Goal: Task Accomplishment & Management: Use online tool/utility

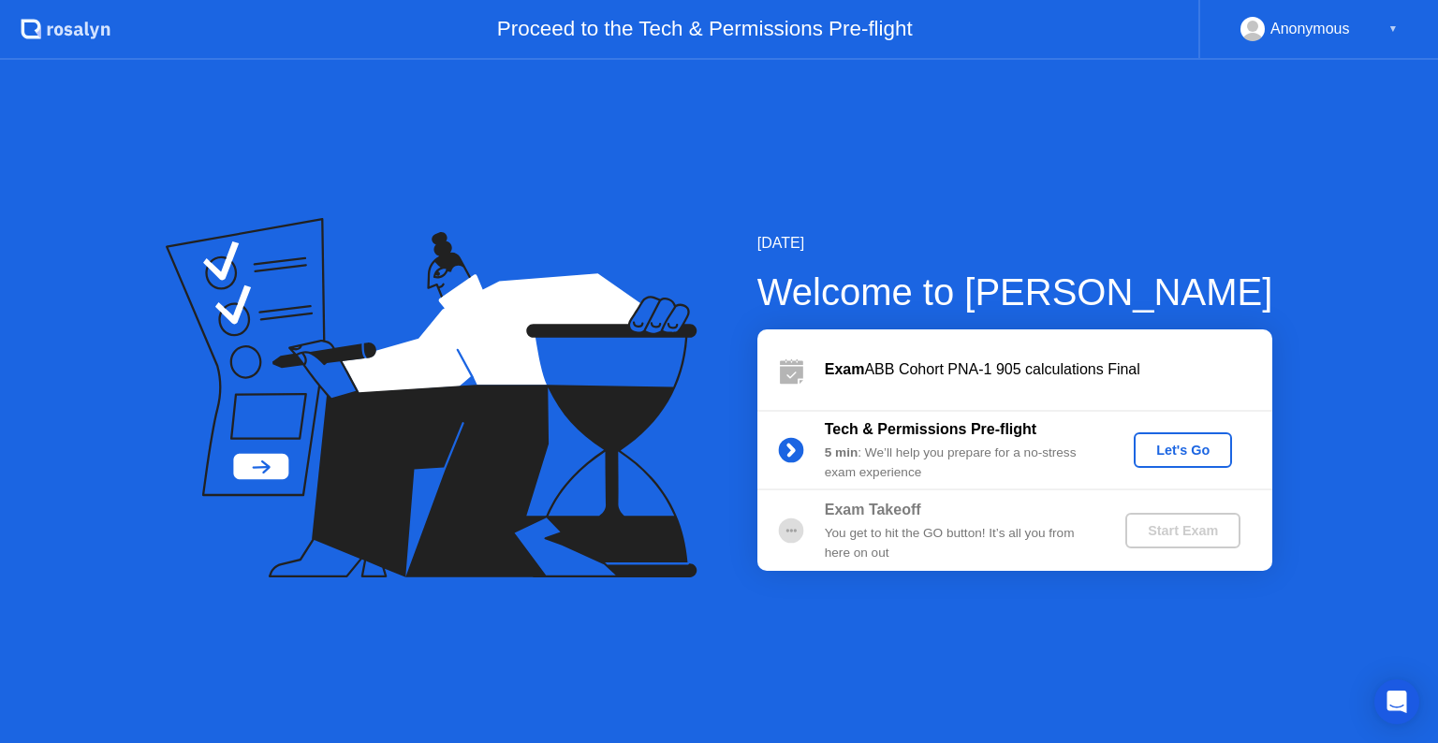
click at [1194, 466] on button "Let's Go" at bounding box center [1183, 450] width 98 height 36
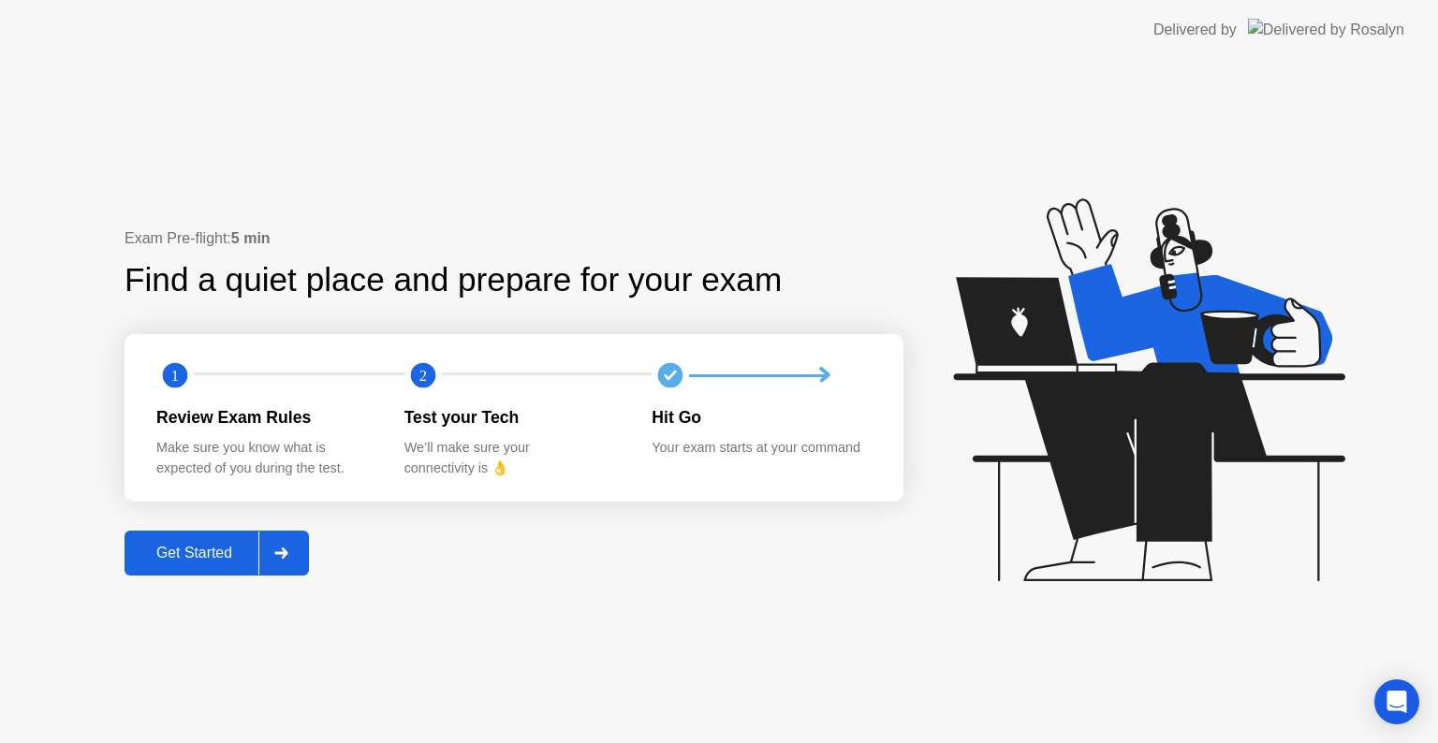
click at [268, 557] on div at bounding box center [280, 553] width 45 height 43
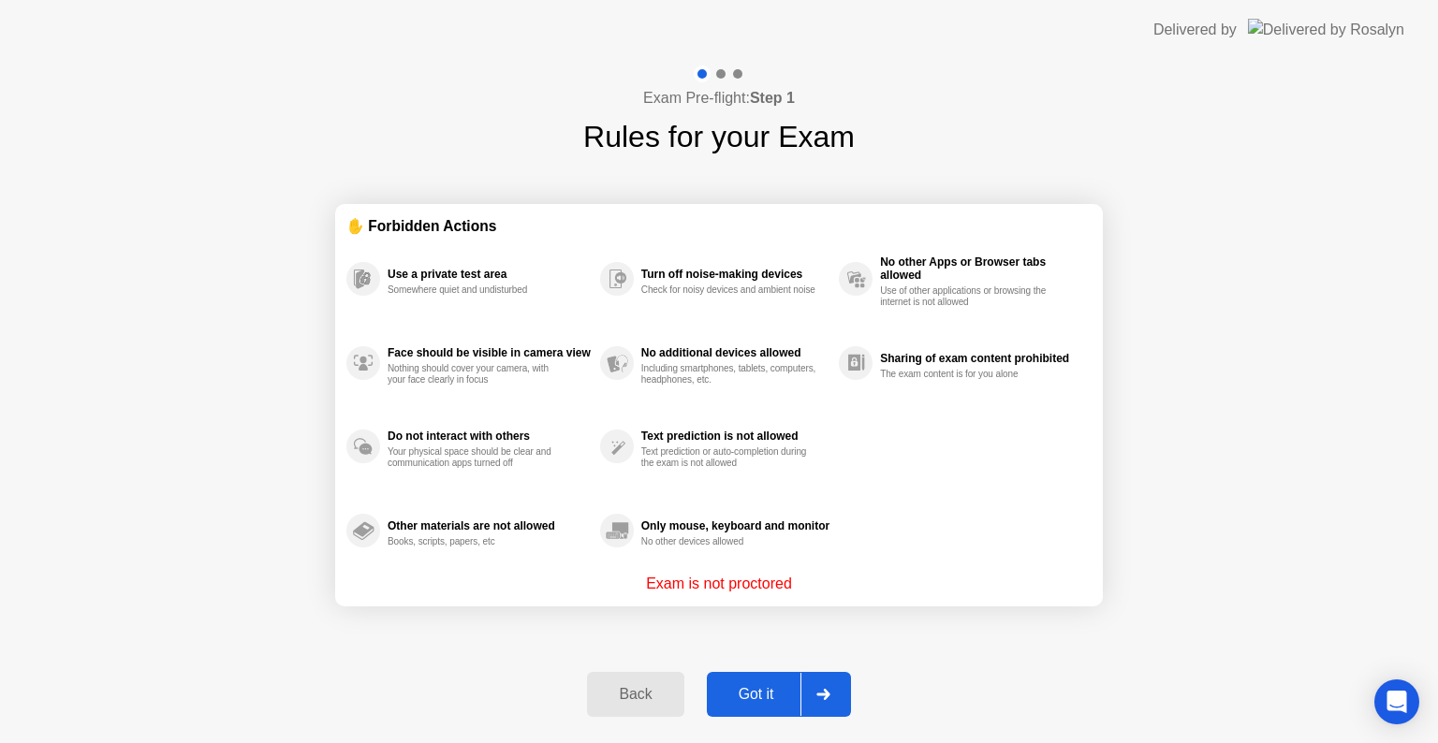
click at [738, 695] on div "Got it" at bounding box center [756, 694] width 88 height 17
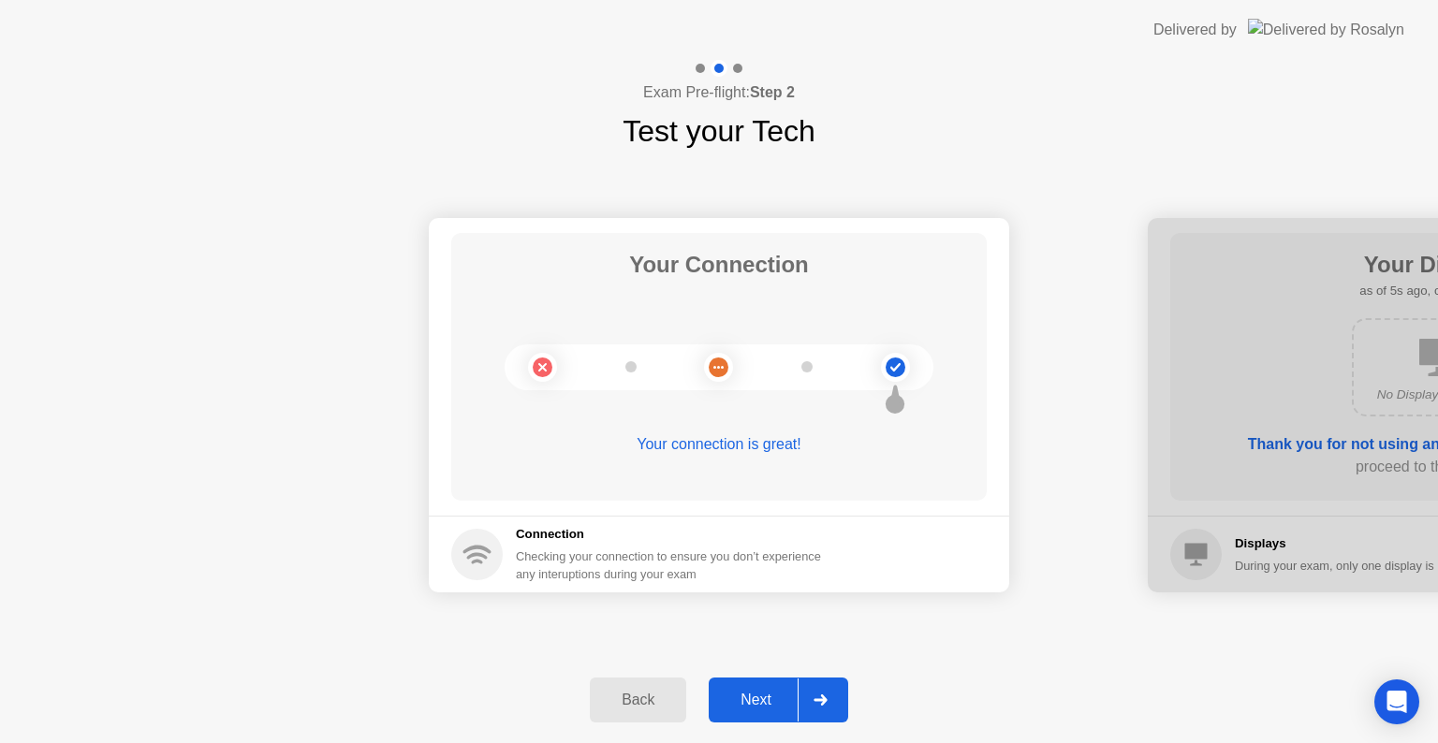
click at [764, 692] on div "Next" at bounding box center [755, 700] width 83 height 17
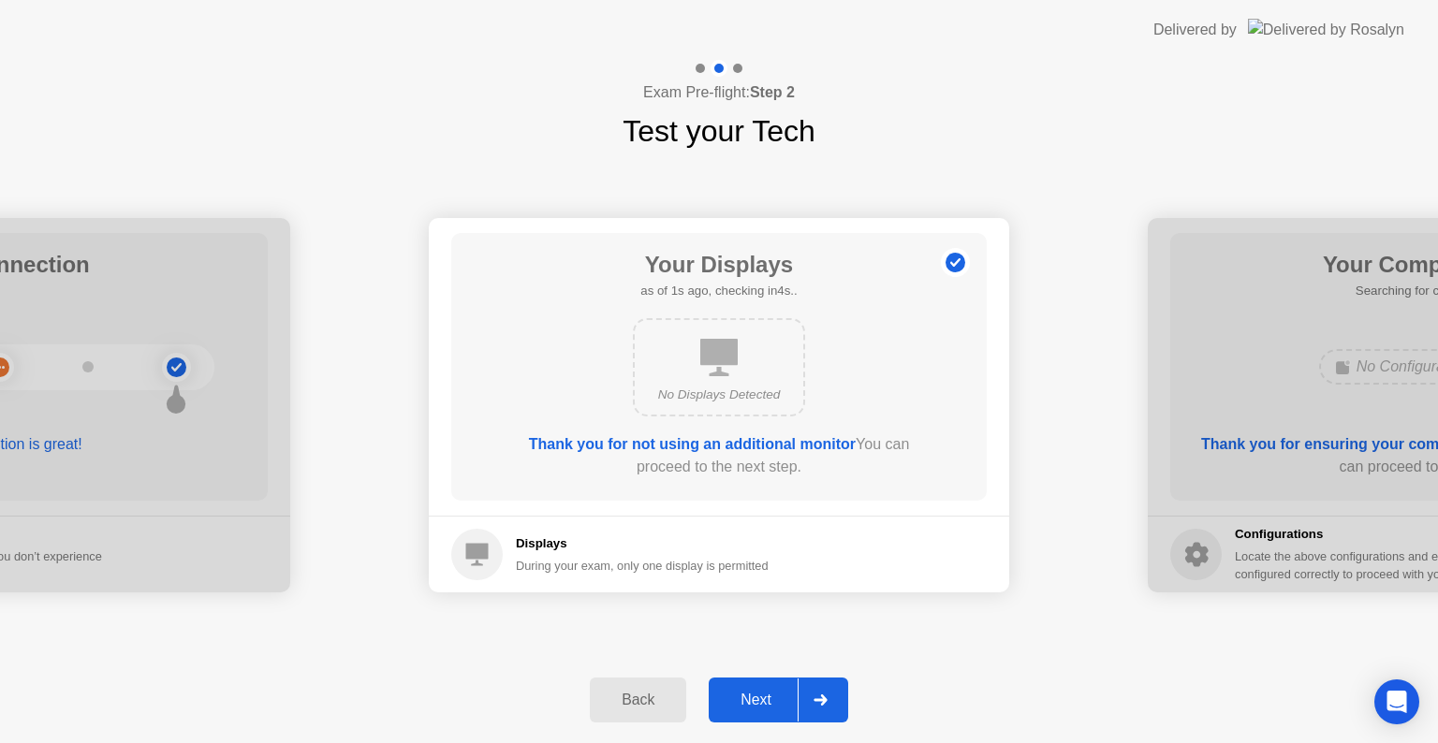
click at [764, 692] on div "Next" at bounding box center [755, 700] width 83 height 17
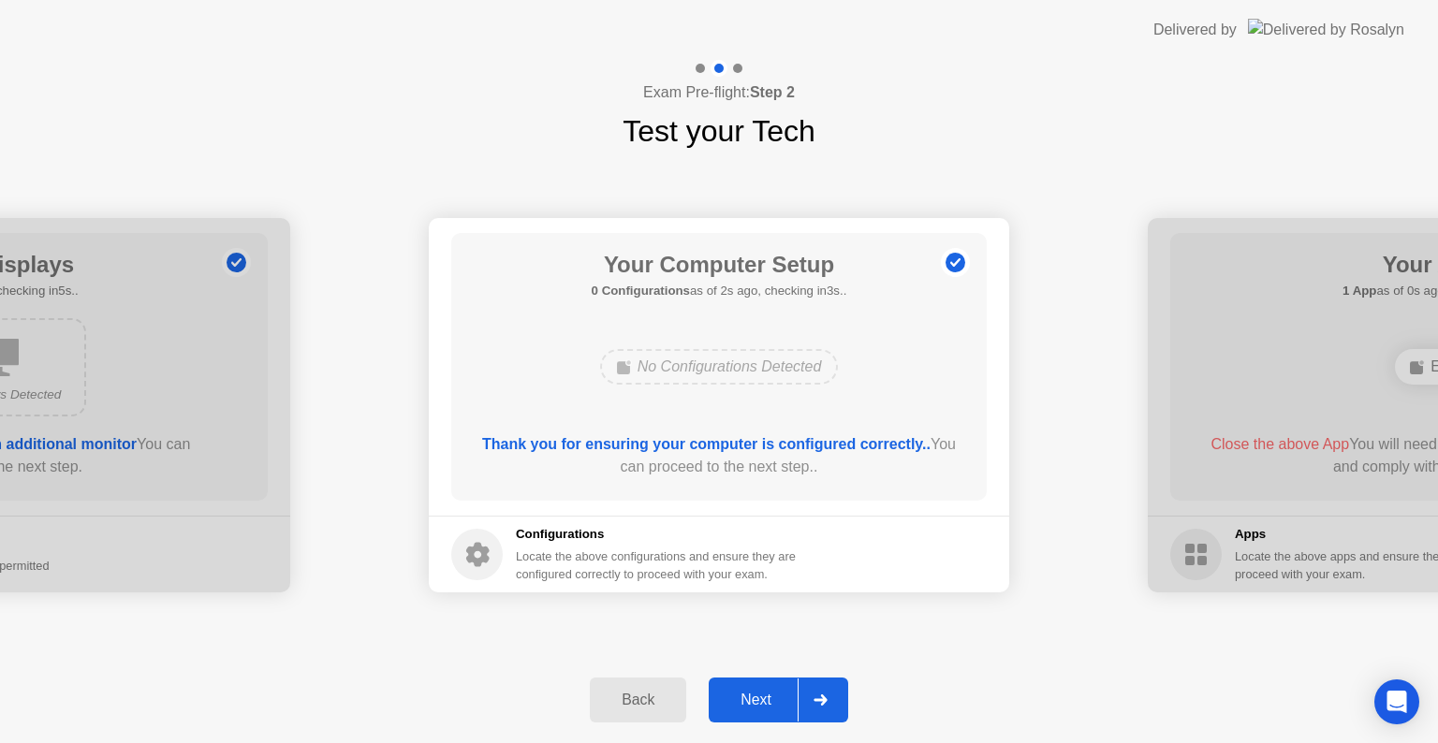
click at [768, 701] on div "Next" at bounding box center [755, 700] width 83 height 17
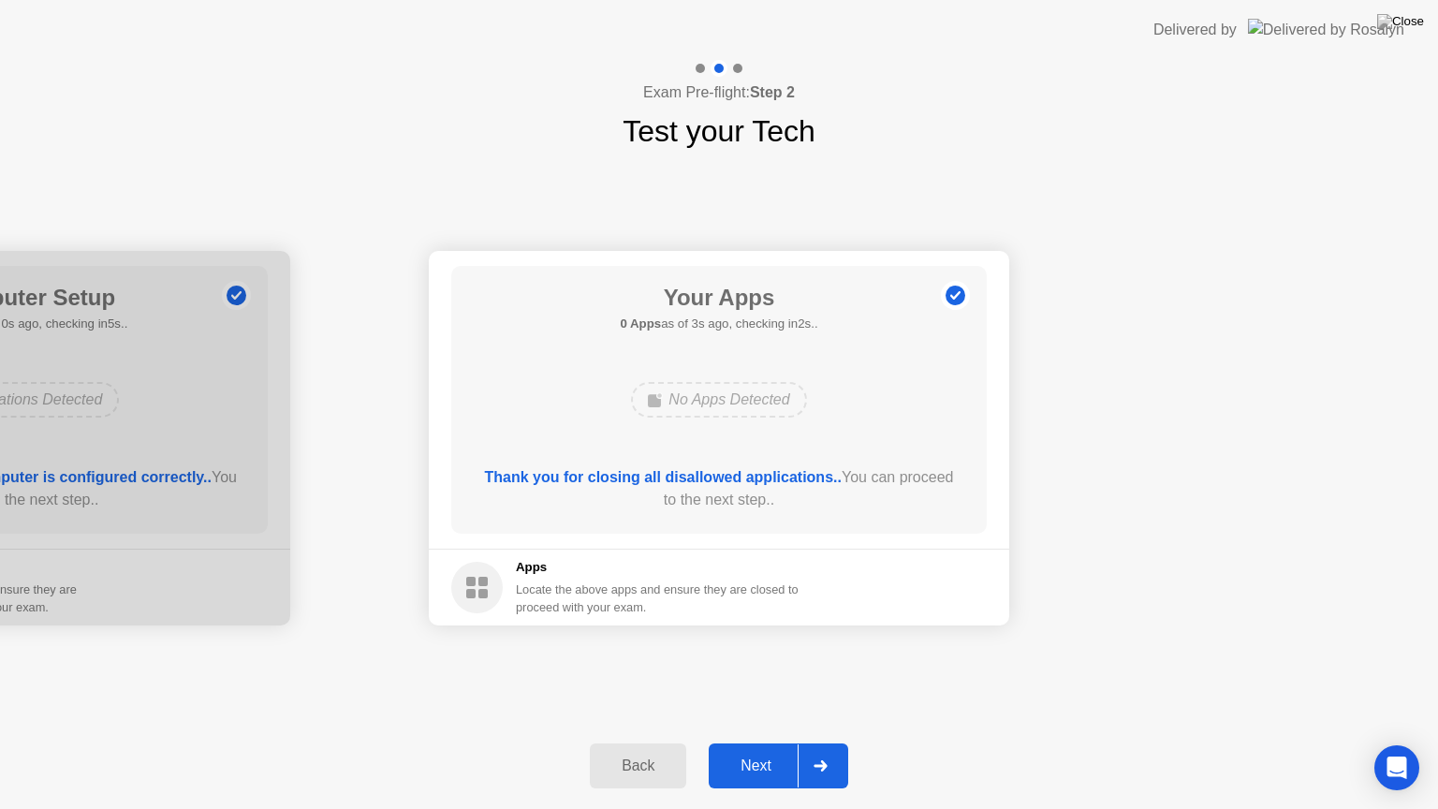
click at [742, 742] on div "Next" at bounding box center [755, 765] width 83 height 17
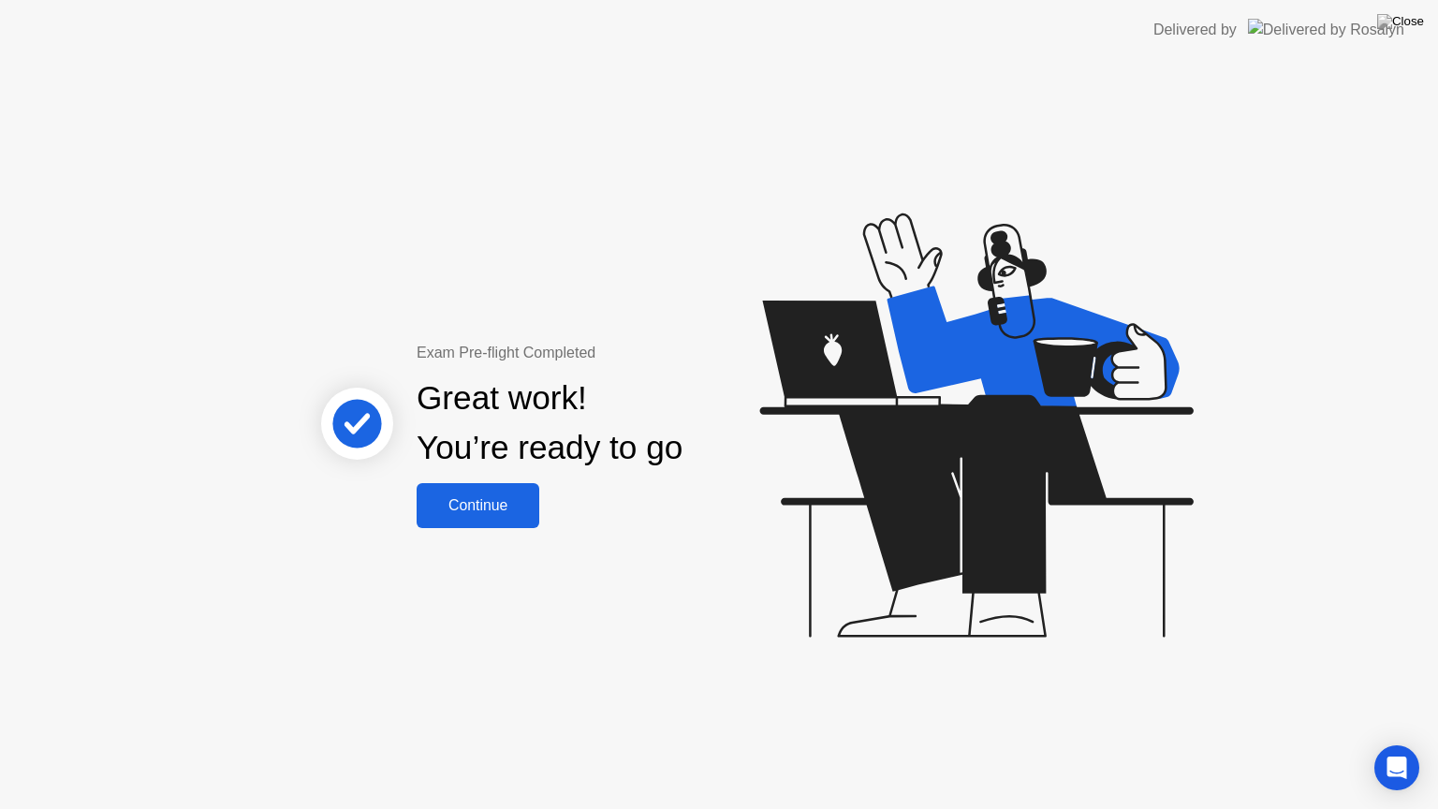
click at [459, 519] on button "Continue" at bounding box center [478, 505] width 123 height 45
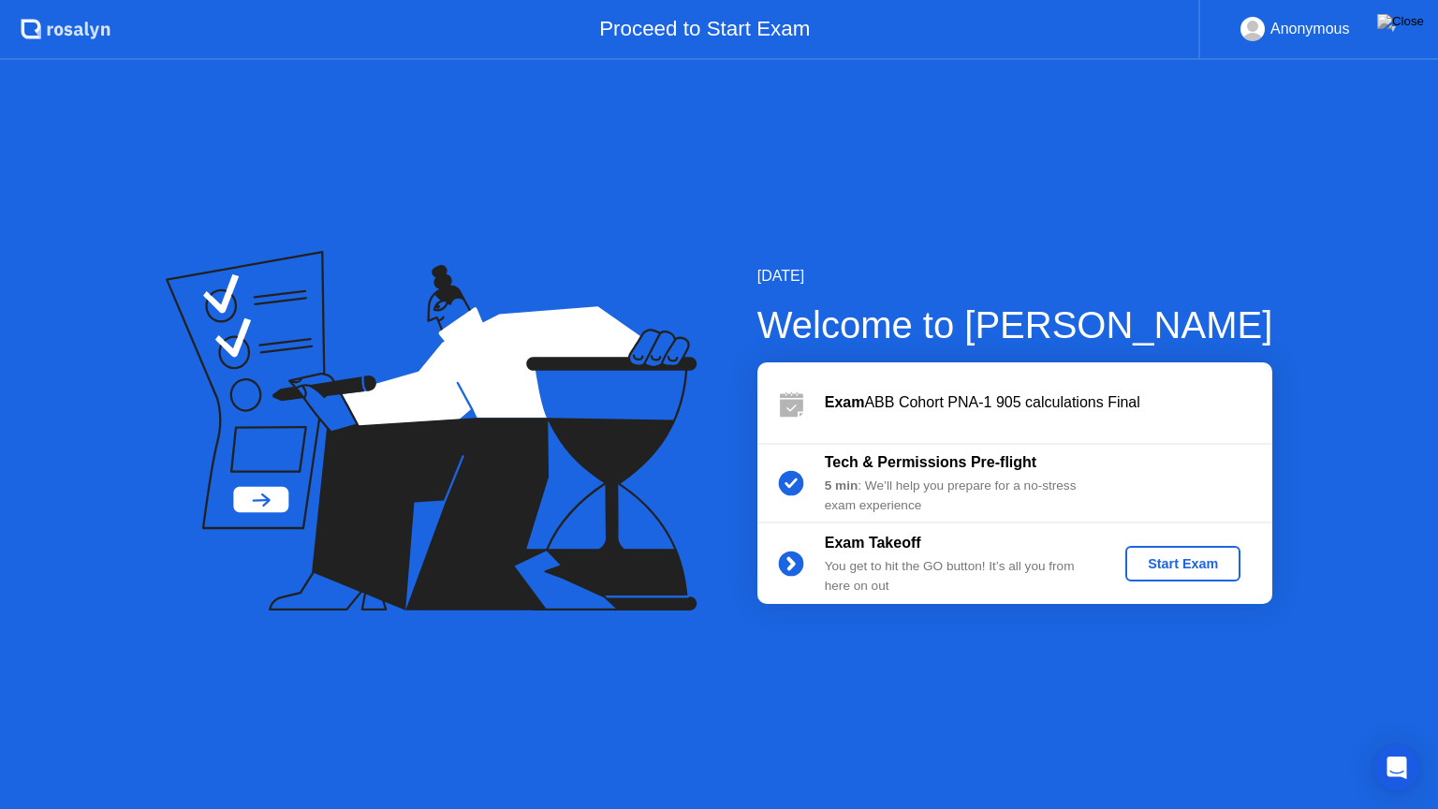
click at [1226, 565] on div "Start Exam" at bounding box center [1183, 563] width 100 height 15
